Goal: Book appointment/travel/reservation

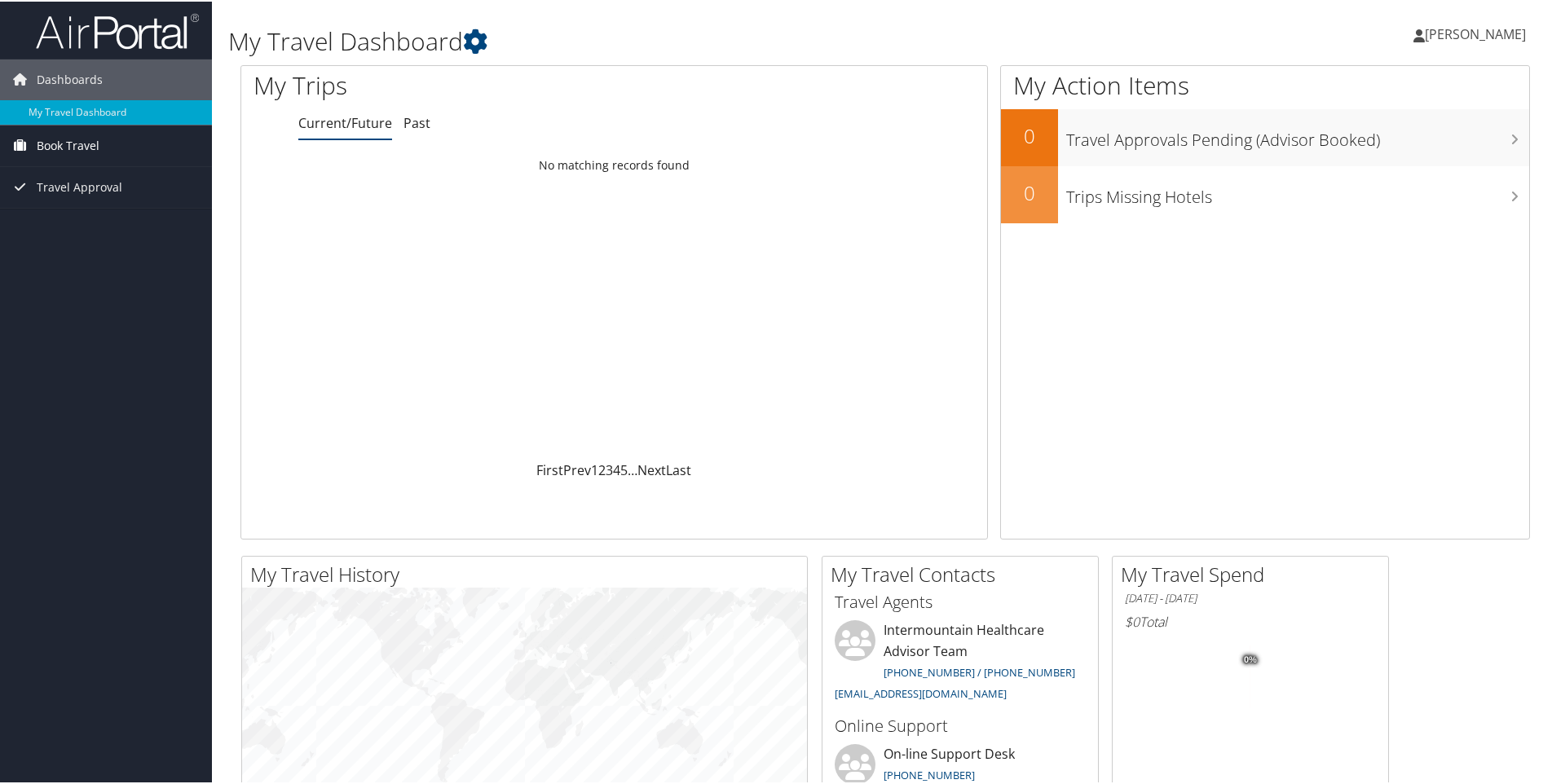
click at [74, 149] on span "Book Travel" at bounding box center [68, 144] width 63 height 41
click at [73, 198] on link "Book/Manage Online Trips" at bounding box center [106, 200] width 212 height 24
click at [85, 195] on link "Book/Manage Online Trips" at bounding box center [106, 200] width 212 height 24
click at [75, 200] on link "Book/Manage Online Trips" at bounding box center [106, 200] width 212 height 24
